Goal: Navigation & Orientation: Find specific page/section

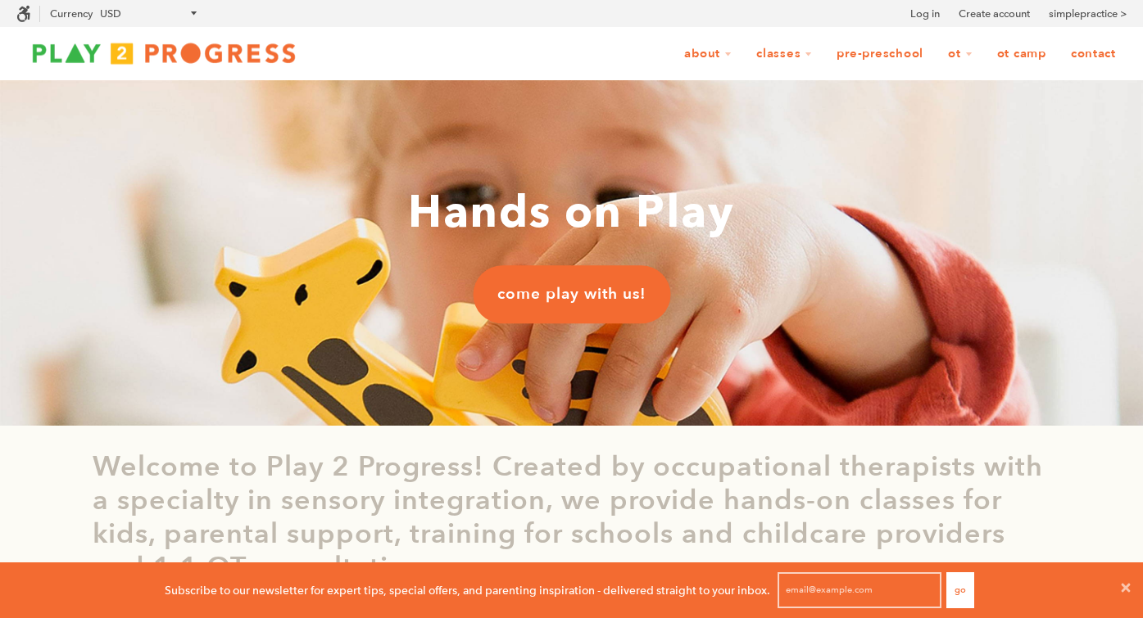
click at [1094, 57] on link "Contact" at bounding box center [1093, 53] width 66 height 31
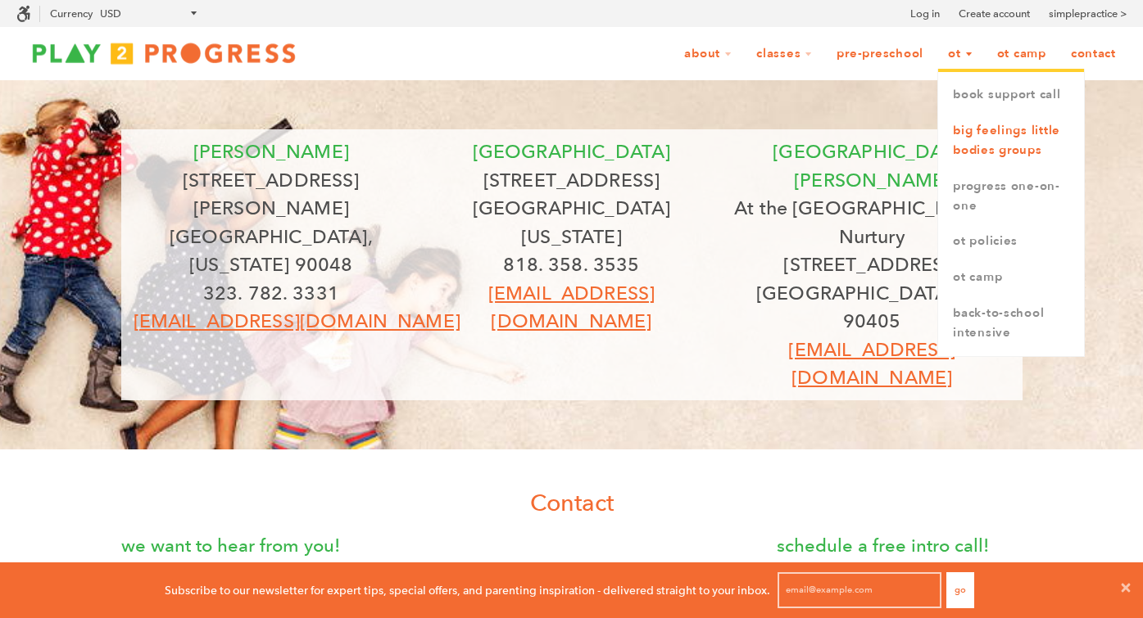
click at [985, 138] on link "Big Feelings Little Bodies Groups" at bounding box center [1011, 141] width 146 height 56
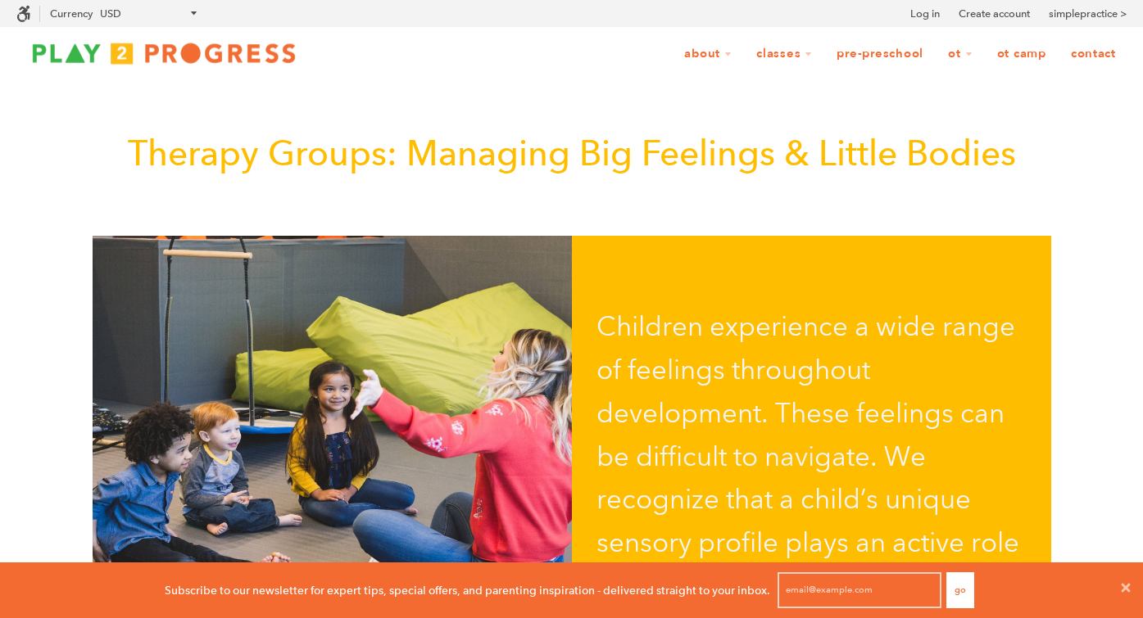
click at [206, 57] on img at bounding box center [163, 53] width 295 height 33
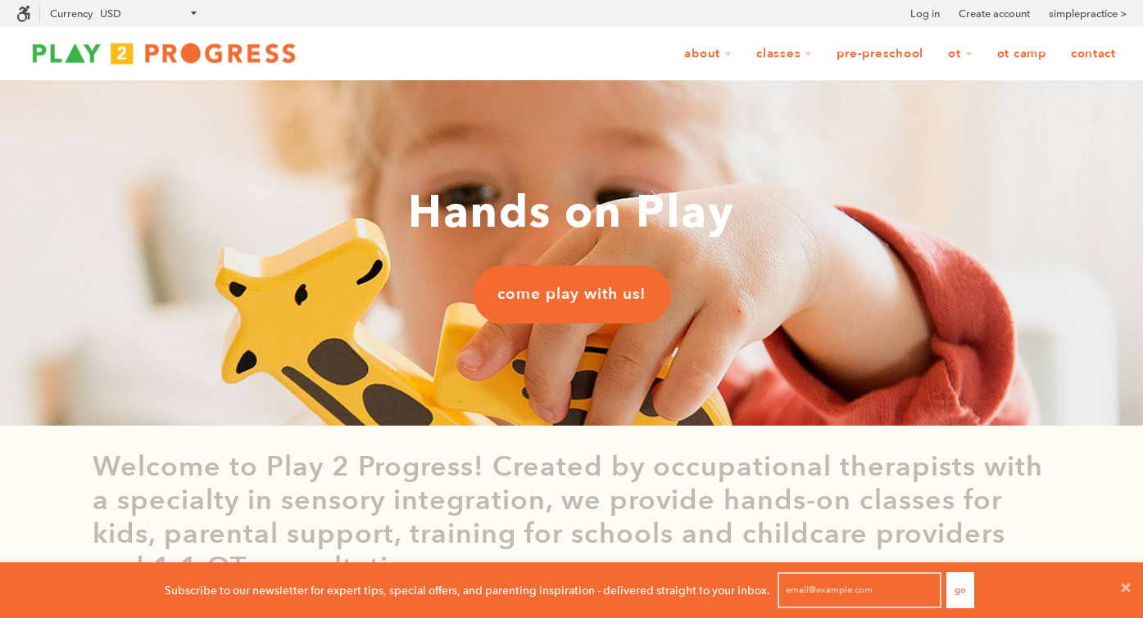
scroll to position [13, 13]
